Goal: Information Seeking & Learning: Learn about a topic

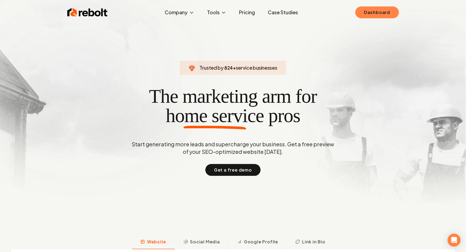
click at [371, 11] on link "Dashboard" at bounding box center [377, 12] width 43 height 12
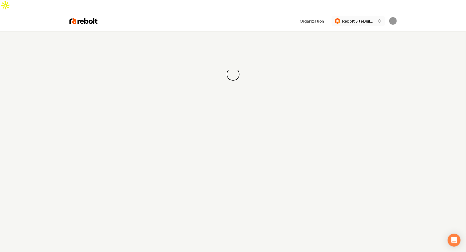
click at [366, 18] on span "Rebolt Site Builder" at bounding box center [359, 21] width 33 height 6
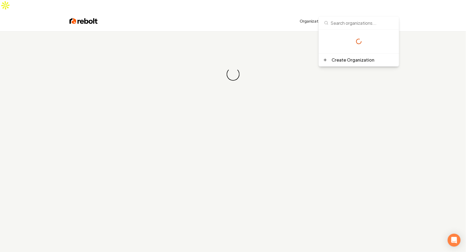
click at [364, 23] on input at bounding box center [359, 22] width 74 height 13
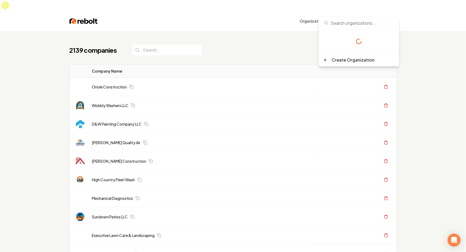
click at [343, 24] on input at bounding box center [359, 22] width 74 height 13
type input "r"
click at [354, 20] on input at bounding box center [359, 22] width 74 height 13
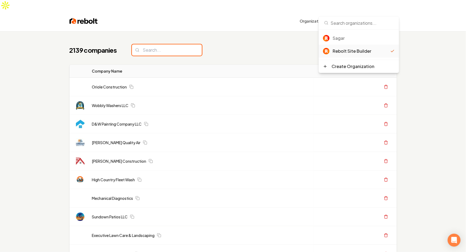
click at [180, 44] on input "search" at bounding box center [167, 49] width 70 height 11
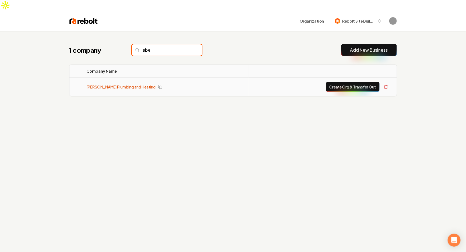
type input "abe"
click at [126, 84] on link "Abe Lincoln Plumbing and Heating" at bounding box center [121, 86] width 69 height 5
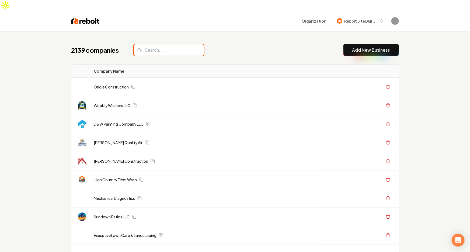
click at [156, 44] on input "search" at bounding box center [169, 49] width 70 height 11
click at [166, 44] on input "search" at bounding box center [169, 49] width 70 height 11
type input "sota"
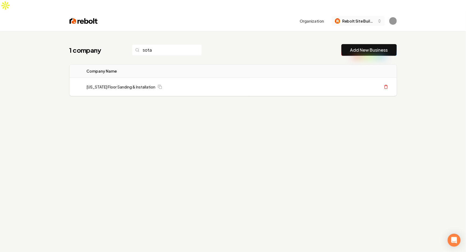
type input "sota"
click at [350, 18] on span "Rebolt Site Builder" at bounding box center [359, 21] width 33 height 6
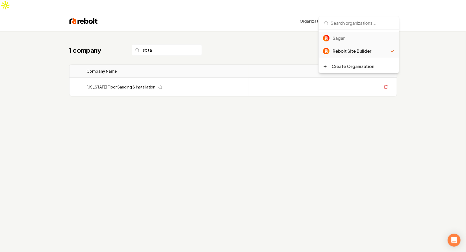
click at [350, 38] on div "Sagar" at bounding box center [364, 38] width 62 height 6
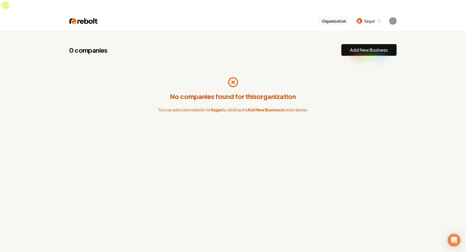
click at [347, 16] on button "Organization" at bounding box center [334, 21] width 31 height 10
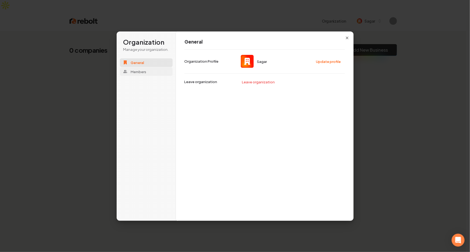
click at [151, 71] on button "Members" at bounding box center [146, 71] width 53 height 9
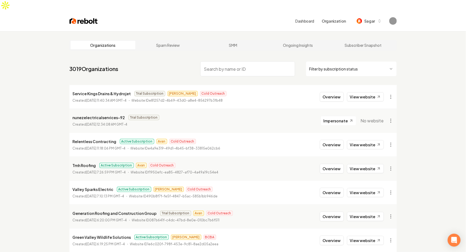
click at [227, 61] on input "search" at bounding box center [247, 68] width 95 height 15
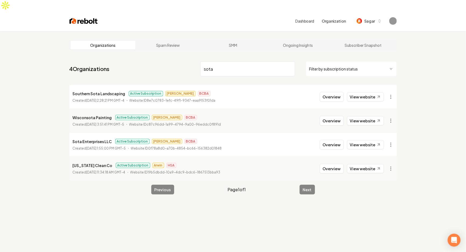
type input "sota"
click at [92, 138] on p "Sota Enterprises LLC" at bounding box center [92, 141] width 39 height 6
click at [332, 140] on button "Overview" at bounding box center [332, 145] width 24 height 10
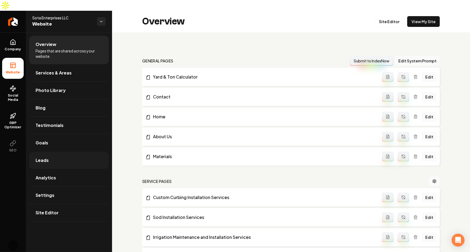
click at [68, 152] on link "Leads" at bounding box center [69, 160] width 80 height 17
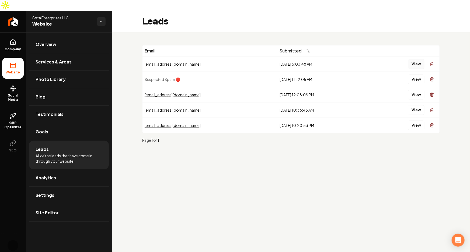
click at [415, 59] on button "View" at bounding box center [416, 64] width 16 height 10
click at [76, 169] on link "Analytics" at bounding box center [69, 177] width 80 height 17
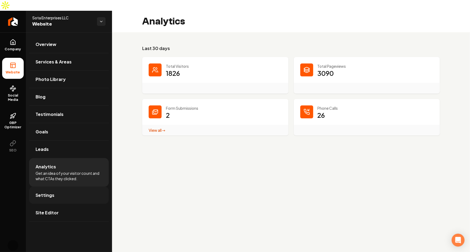
click at [69, 187] on link "Settings" at bounding box center [69, 195] width 80 height 17
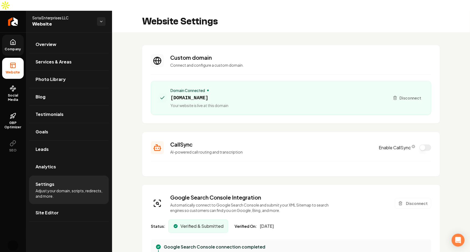
click at [12, 42] on icon at bounding box center [13, 43] width 2 height 2
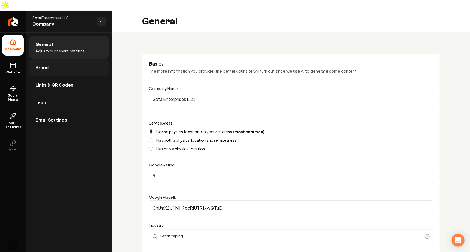
click at [48, 59] on link "Brand" at bounding box center [69, 67] width 80 height 17
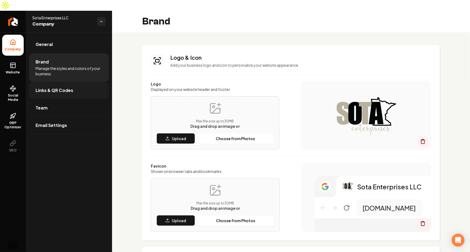
click at [69, 85] on link "Links & QR Codes" at bounding box center [69, 90] width 80 height 17
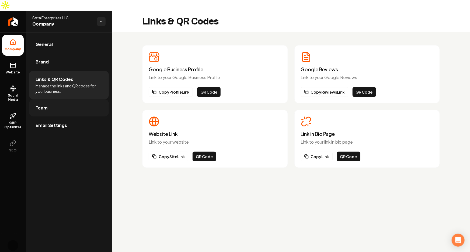
click at [60, 99] on link "Team" at bounding box center [69, 107] width 80 height 17
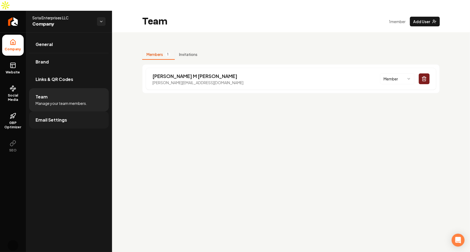
click at [84, 112] on link "Email Settings" at bounding box center [69, 120] width 80 height 17
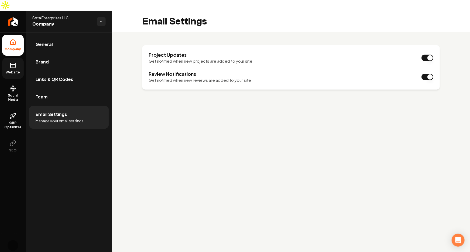
click at [15, 63] on rect at bounding box center [13, 65] width 5 height 5
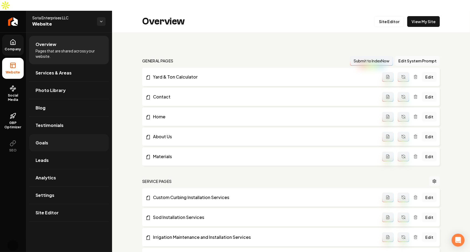
click at [71, 134] on link "Goals" at bounding box center [69, 142] width 80 height 17
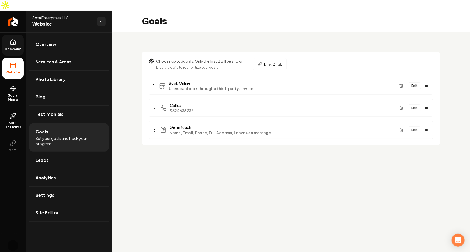
click at [207, 58] on p "Choose up to 3 goals. Only the first 2 will be shown." at bounding box center [200, 60] width 88 height 5
click at [218, 58] on p "Choose up to 3 goals. Only the first 2 will be shown." at bounding box center [200, 60] width 88 height 5
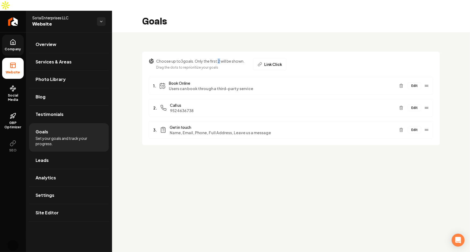
click at [218, 58] on p "Choose up to 3 goals. Only the first 2 will be shown." at bounding box center [200, 60] width 88 height 5
click at [287, 163] on main "Goals Choose up to 3 goals. Only the first 2 will be shown. Drag the dots to re…" at bounding box center [291, 137] width 358 height 252
click at [57, 153] on link "Leads" at bounding box center [69, 160] width 80 height 17
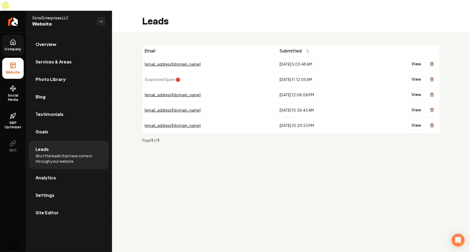
click at [263, 163] on main "Leads Email Submitted hettymills@uahoo.com 8/24/2025, 5:03:48 AM View Suspected…" at bounding box center [291, 137] width 358 height 252
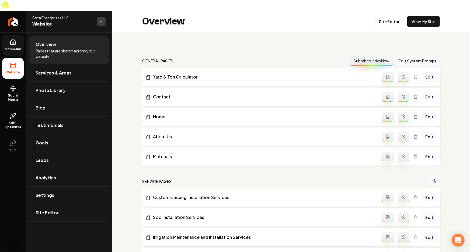
click at [100, 9] on html "Company Website Social Media GBP Optimizer SEO Account Sota Enterprises LLC Web…" at bounding box center [235, 126] width 470 height 252
click at [229, 44] on html "Company Website Social Media GBP Optimizer SEO Account Sota Enterprises LLC Web…" at bounding box center [235, 126] width 470 height 252
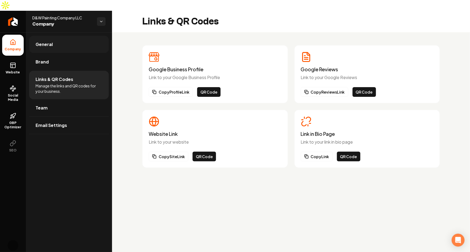
click at [74, 36] on link "General" at bounding box center [69, 44] width 80 height 17
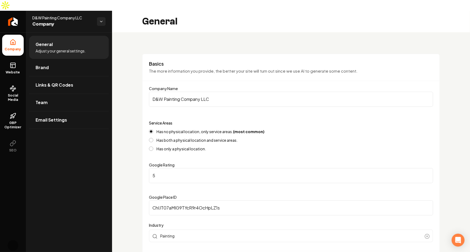
click at [16, 68] on ul "Company Website Social Media GBP Optimizer SEO" at bounding box center [13, 95] width 26 height 127
click at [15, 64] on link "Website" at bounding box center [13, 68] width 22 height 21
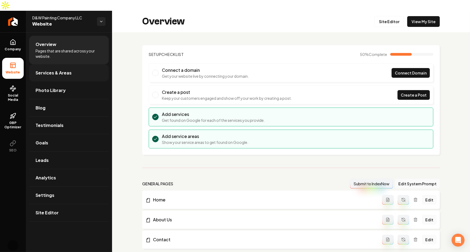
click at [60, 68] on link "Services & Areas" at bounding box center [69, 72] width 80 height 17
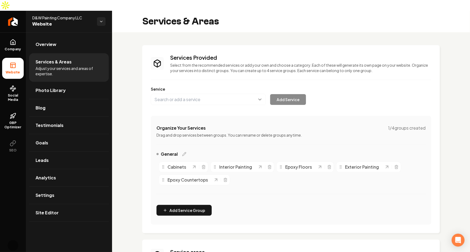
scroll to position [69, 0]
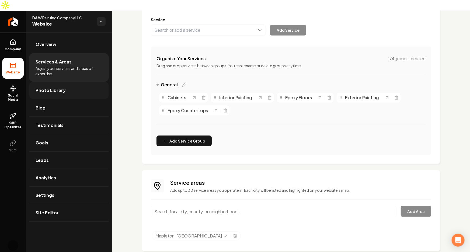
click at [64, 82] on link "Photo Library" at bounding box center [69, 90] width 80 height 17
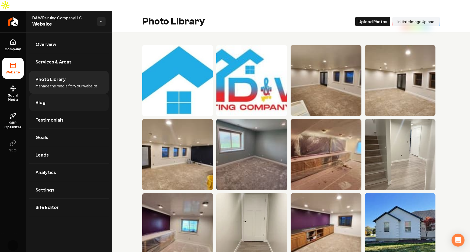
click at [40, 94] on link "Blog" at bounding box center [69, 102] width 80 height 17
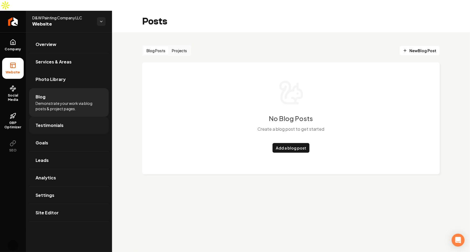
click at [62, 117] on link "Testimonials" at bounding box center [69, 125] width 80 height 17
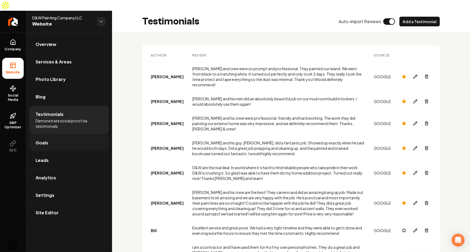
click at [70, 135] on link "Goals" at bounding box center [69, 142] width 80 height 17
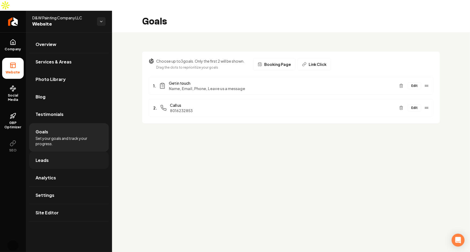
click at [90, 155] on link "Leads" at bounding box center [69, 160] width 80 height 17
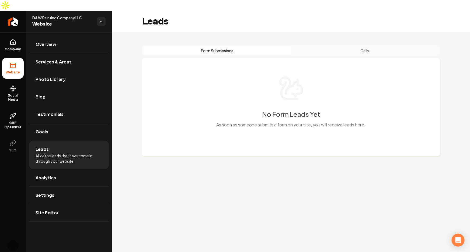
click at [348, 46] on button "Calls" at bounding box center [365, 50] width 148 height 9
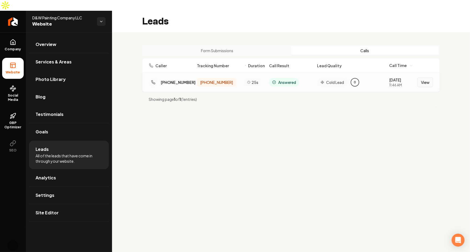
click at [427, 78] on button "View" at bounding box center [425, 83] width 16 height 10
click at [432, 78] on button "View" at bounding box center [425, 83] width 16 height 10
click at [202, 46] on button "Form Submissions" at bounding box center [217, 50] width 148 height 9
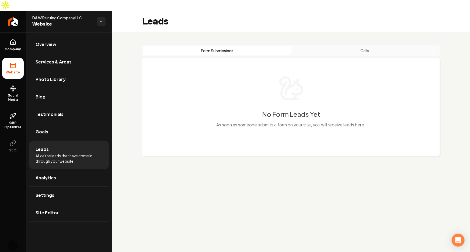
click at [230, 135] on div "No Form Leads Yet As soon as someone submits a form on your site, you will rece…" at bounding box center [291, 107] width 298 height 98
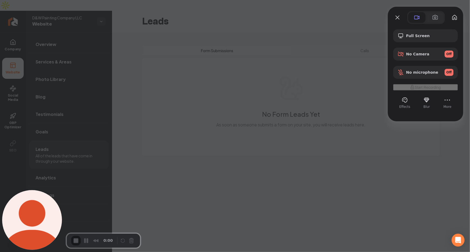
click at [217, 106] on div at bounding box center [235, 126] width 470 height 252
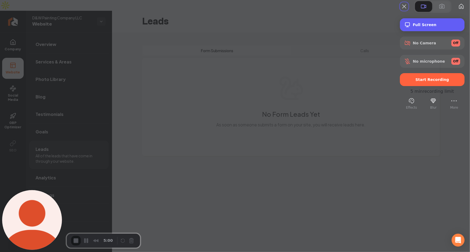
click at [426, 27] on span "Full Screen" at bounding box center [436, 25] width 47 height 4
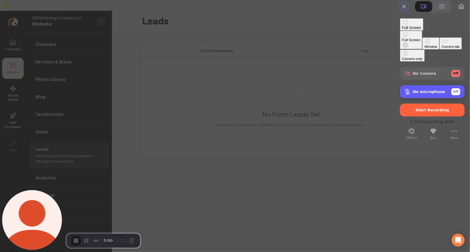
click at [436, 88] on div "No microphone Off" at bounding box center [436, 91] width 47 height 7
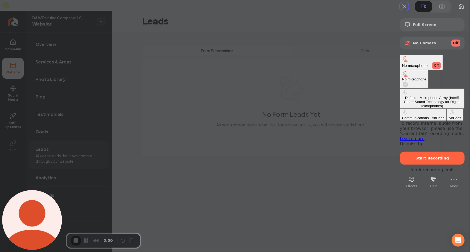
drag, startPoint x: 352, startPoint y: 89, endPoint x: 351, endPoint y: 100, distance: 11.9
click at [400, 100] on div "No microphone Default - Microphone Array (Intel® Smart Sound Technology for Dig…" at bounding box center [432, 95] width 65 height 51
click at [402, 96] on div "Default - Microphone Array (Intel® Smart Sound Technology for Digital Microphon…" at bounding box center [432, 102] width 60 height 12
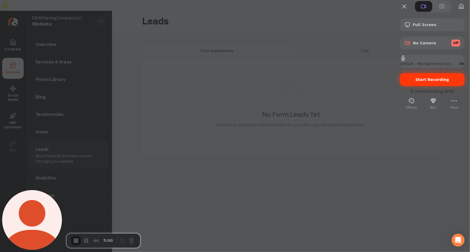
click at [421, 82] on span "Start Recording" at bounding box center [433, 80] width 34 height 4
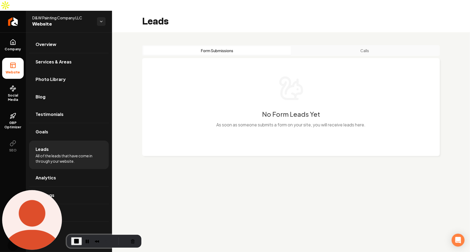
click at [294, 110] on h3 "No Form Leads Yet" at bounding box center [291, 114] width 58 height 9
click at [355, 46] on button "Calls" at bounding box center [365, 50] width 148 height 9
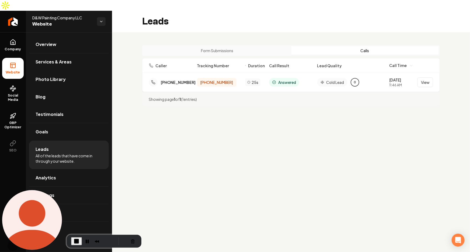
click at [238, 46] on button "Form Submissions" at bounding box center [217, 50] width 148 height 9
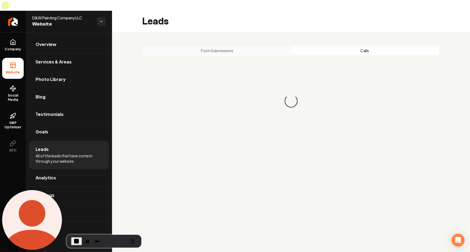
click at [323, 46] on button "Calls" at bounding box center [365, 50] width 148 height 9
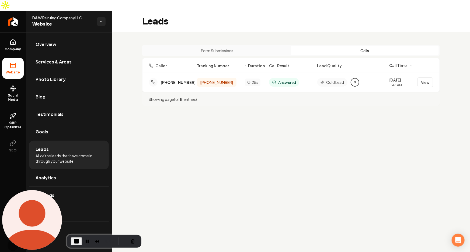
click at [327, 163] on main "Leads Form Submissions Calls Caller Tracking Number Duration Call Result Lead Q…" at bounding box center [291, 137] width 358 height 252
click at [272, 114] on main "Leads Form Submissions Calls Caller Tracking Number Duration Call Result Lead Q…" at bounding box center [291, 137] width 358 height 252
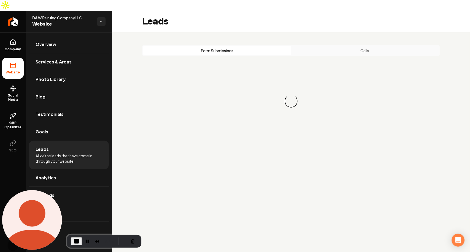
click at [227, 46] on button "Form Submissions" at bounding box center [217, 50] width 148 height 9
click at [352, 46] on button "Calls" at bounding box center [365, 50] width 148 height 9
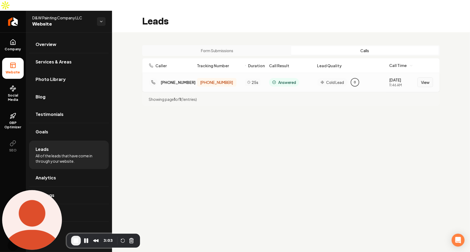
click at [428, 78] on button "View" at bounding box center [425, 83] width 16 height 10
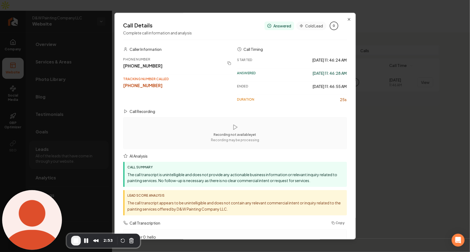
click at [151, 68] on div "(949) 945-3839" at bounding box center [172, 66] width 99 height 6
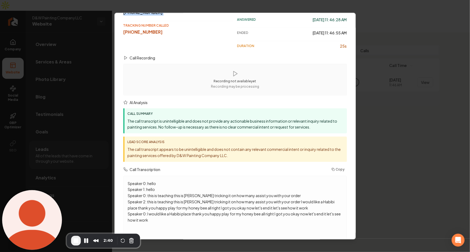
scroll to position [67, 0]
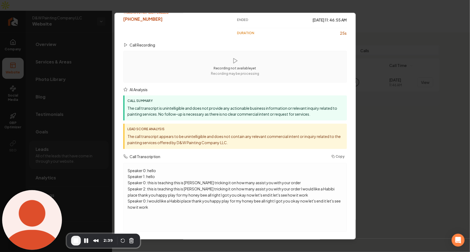
click at [145, 135] on p "The call transcript appears to be unintelligible and does not contain any relev…" at bounding box center [236, 140] width 216 height 12
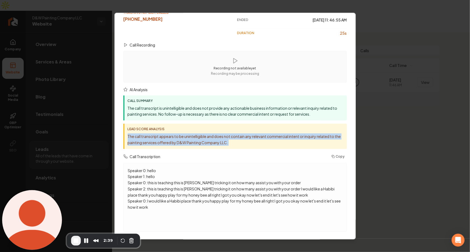
click at [145, 135] on p "The call transcript appears to be unintelligible and does not contain any relev…" at bounding box center [236, 140] width 216 height 12
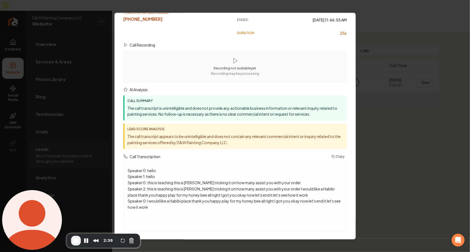
click at [145, 104] on div "Call Summary The call transcript is unintelligible and does not provide any act…" at bounding box center [235, 108] width 224 height 25
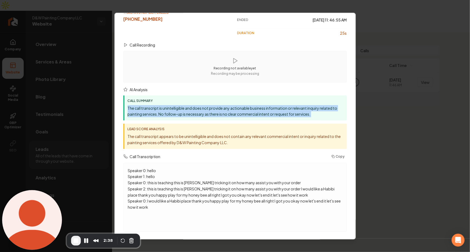
click at [145, 104] on div "Call Summary The call transcript is unintelligible and does not provide any act…" at bounding box center [235, 108] width 224 height 25
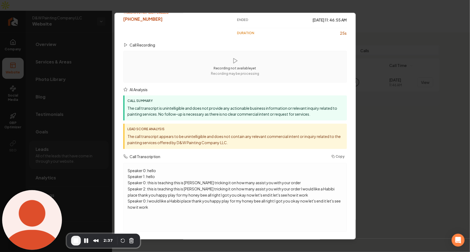
click at [168, 147] on div "Lead Score Analysis The call transcript appears to be unintelligible and does n…" at bounding box center [235, 136] width 224 height 25
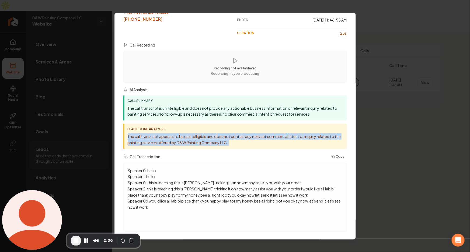
click at [168, 147] on div "Lead Score Analysis The call transcript appears to be unintelligible and does n…" at bounding box center [235, 136] width 224 height 25
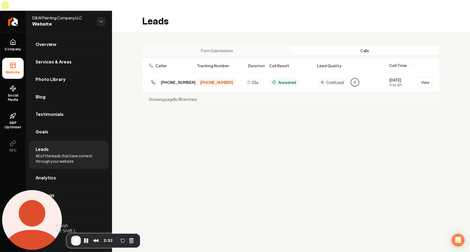
click at [76, 243] on span "End Recording" at bounding box center [76, 241] width 6 height 6
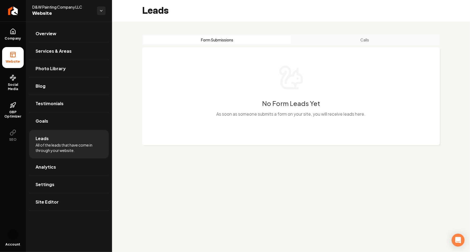
click at [352, 45] on div "Form Submissions Calls No Form Leads Yet As soon as someone submits a form on y…" at bounding box center [291, 94] width 298 height 120
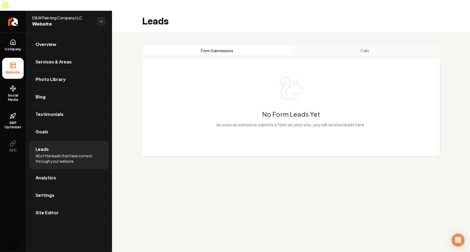
click at [348, 46] on button "Calls" at bounding box center [365, 50] width 148 height 9
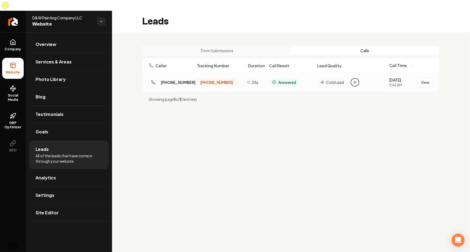
click at [178, 80] on div "(949) 945-3839" at bounding box center [178, 82] width 35 height 5
click at [424, 78] on button "View" at bounding box center [425, 83] width 16 height 10
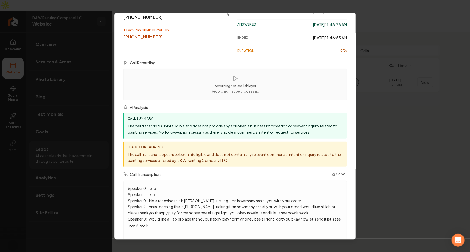
scroll to position [52, 0]
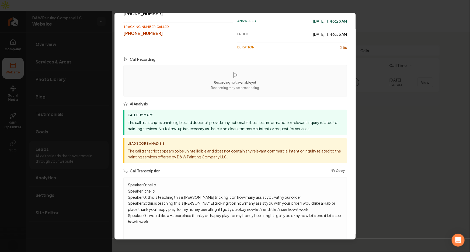
click at [191, 130] on p "The call transcript is unintelligible and does not provide any actionable busin…" at bounding box center [236, 126] width 216 height 12
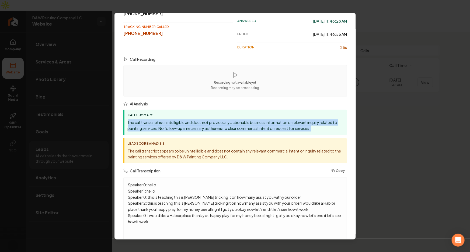
click at [191, 130] on p "The call transcript is unintelligible and does not provide any actionable busin…" at bounding box center [236, 126] width 216 height 12
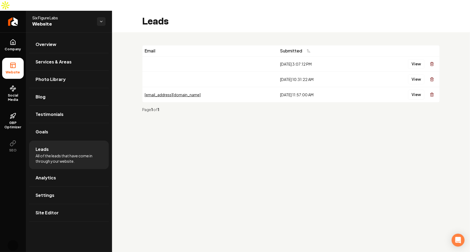
click at [377, 32] on div "Email Submitted [DATE] 3:07:12 PM View [DATE] 10:31:22 AM View [EMAIL_ADDRESS][…" at bounding box center [291, 80] width 358 height 97
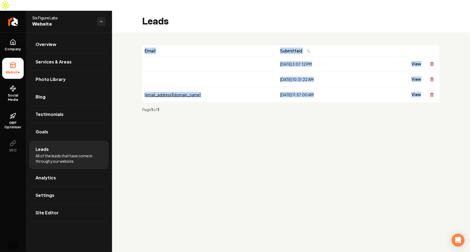
click at [377, 32] on div "Email Submitted [DATE] 3:07:12 PM View [DATE] 10:31:22 AM View [EMAIL_ADDRESS][…" at bounding box center [291, 80] width 358 height 97
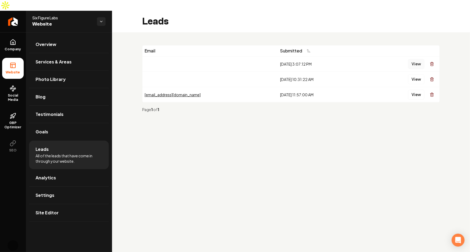
click at [410, 59] on button "View" at bounding box center [416, 64] width 16 height 10
click at [412, 90] on button "View" at bounding box center [416, 95] width 16 height 10
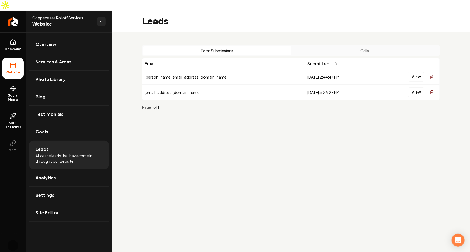
click at [369, 46] on button "Calls" at bounding box center [365, 50] width 148 height 9
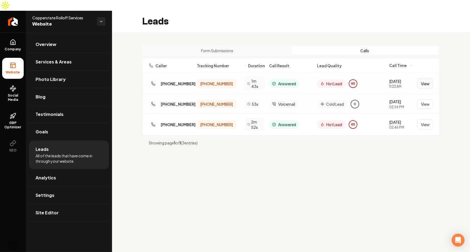
click at [428, 79] on button "View" at bounding box center [425, 84] width 16 height 10
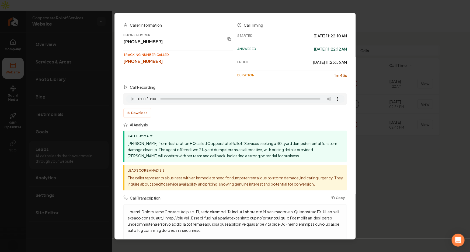
scroll to position [26, 0]
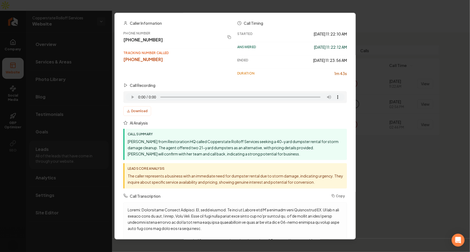
click at [215, 150] on p "Alexis from Restoration HQ called Copperstate Rolloff Services seeking a 40-yar…" at bounding box center [236, 148] width 216 height 18
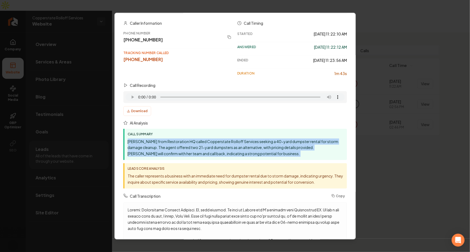
click at [215, 150] on p "Alexis from Restoration HQ called Copperstate Rolloff Services seeking a 40-yar…" at bounding box center [236, 148] width 216 height 18
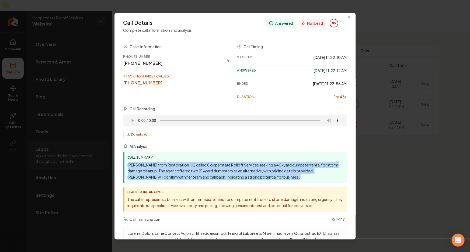
scroll to position [0, 0]
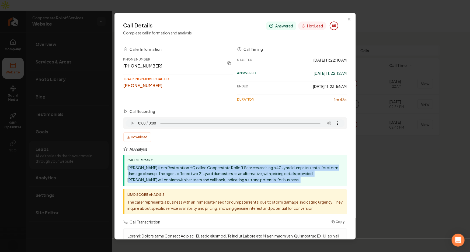
click at [253, 182] on p "Alexis from Restoration HQ called Copperstate Rolloff Services seeking a 40-yar…" at bounding box center [236, 174] width 216 height 18
drag, startPoint x: 251, startPoint y: 180, endPoint x: 123, endPoint y: 167, distance: 129.1
click at [123, 167] on div "Call Details Complete call information and analysis Answered Hot Lead 85 Caller…" at bounding box center [234, 126] width 241 height 227
copy p "Alexis from Restoration HQ called Copperstate Rolloff Services seeking a 40-yar…"
click at [172, 168] on p "Alexis from Restoration HQ called Copperstate Rolloff Services seeking a 40-yar…" at bounding box center [236, 174] width 216 height 18
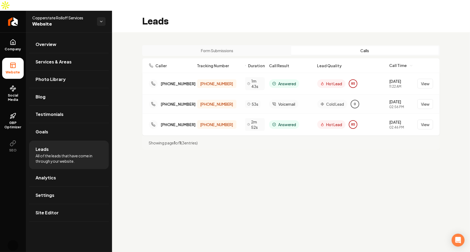
click at [261, 46] on button "Form Submissions" at bounding box center [217, 50] width 148 height 9
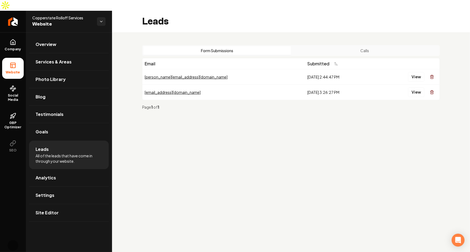
click at [329, 46] on button "Calls" at bounding box center [365, 50] width 148 height 9
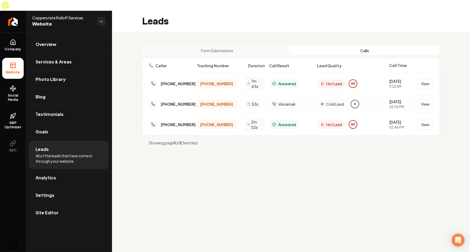
click at [237, 46] on button "Form Submissions" at bounding box center [217, 50] width 148 height 9
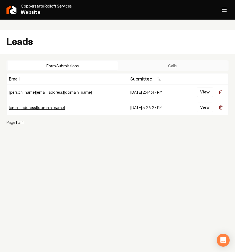
click at [110, 158] on main "Leads Form Submissions Calls Email Submitted ann@lightningridgecellars.com 8/25…" at bounding box center [117, 137] width 235 height 252
click at [226, 54] on div "Form Submissions Calls Email Submitted ann@lightningridgecellars.com 8/25/2025,…" at bounding box center [117, 95] width 235 height 82
drag, startPoint x: 183, startPoint y: 53, endPoint x: 189, endPoint y: 41, distance: 13.0
click at [183, 61] on button "Calls" at bounding box center [172, 65] width 110 height 9
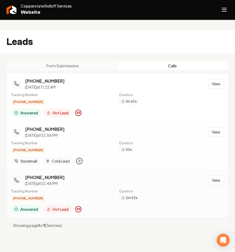
click at [32, 174] on div "(928) 701-1346" at bounding box center [44, 177] width 39 height 6
click at [48, 126] on div "(928) 701-1346" at bounding box center [44, 129] width 39 height 6
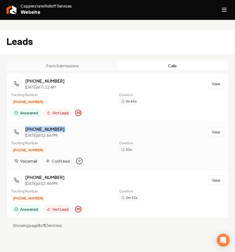
click at [48, 126] on div "(928) 701-1346" at bounding box center [44, 129] width 39 height 6
click at [72, 61] on button "Form Submissions" at bounding box center [63, 65] width 110 height 9
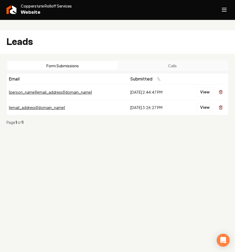
click at [128, 161] on main "Leads Form Submissions Calls Email Submitted ann@lightningridgecellars.com 8/25…" at bounding box center [117, 137] width 235 height 252
click at [184, 61] on button "Calls" at bounding box center [172, 65] width 110 height 9
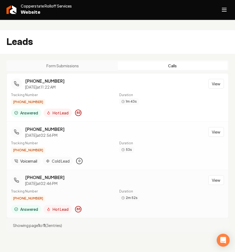
click at [36, 174] on div "(928) 701-1346" at bounding box center [44, 177] width 39 height 6
click at [44, 126] on div "(928) 701-1346" at bounding box center [44, 129] width 39 height 6
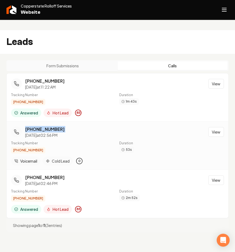
click at [44, 126] on div "(928) 701-1346" at bounding box center [44, 129] width 39 height 6
click at [191, 30] on div "Leads" at bounding box center [117, 42] width 235 height 24
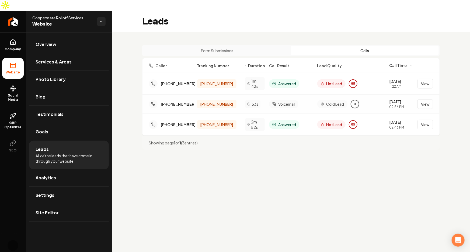
click at [276, 153] on main "Leads Form Submissions Calls Caller Tracking Number Duration Call Result Lead Q…" at bounding box center [291, 137] width 358 height 252
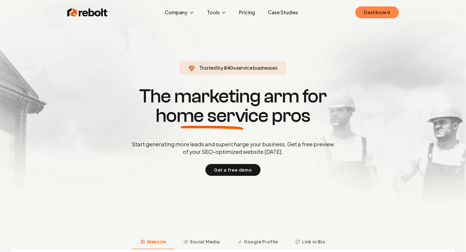
click at [367, 8] on link "Dashboard" at bounding box center [377, 12] width 43 height 12
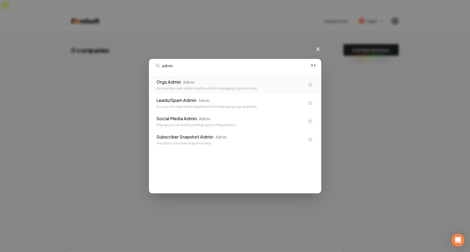
type input "admin"
click at [250, 91] on div "Orgs Admin Admin Access the main admin dashboard for managing orgs and sites" at bounding box center [235, 85] width 170 height 18
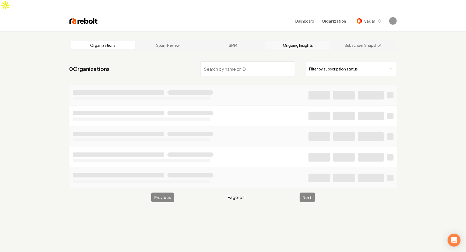
click at [302, 41] on link "Ongoing Insights" at bounding box center [298, 45] width 65 height 9
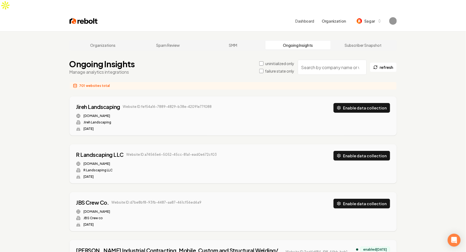
click at [344, 61] on input "search" at bounding box center [332, 67] width 69 height 15
paste input "Dallas Windows a"
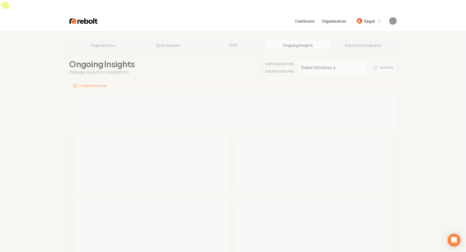
type input "Dallas Windows a"
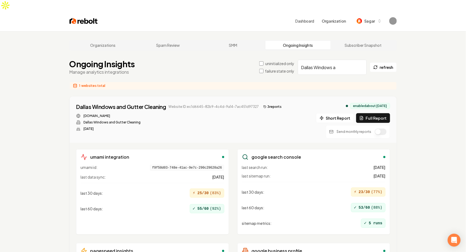
click at [286, 110] on div "Dallas Windows and Gutter Cleaning Website ID: ec1d6645-82b9-4c4d-9a14-7ac451d9…" at bounding box center [233, 121] width 314 height 36
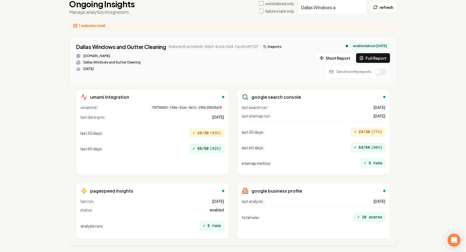
scroll to position [66, 0]
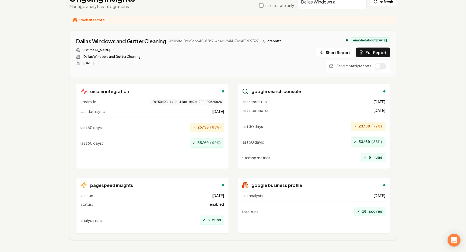
click at [240, 52] on div "bestwindowcleanerdallas.com Dallas Windows and Gutter Cleaning Jun 10, 2025" at bounding box center [180, 56] width 208 height 17
